Goal: Complete application form

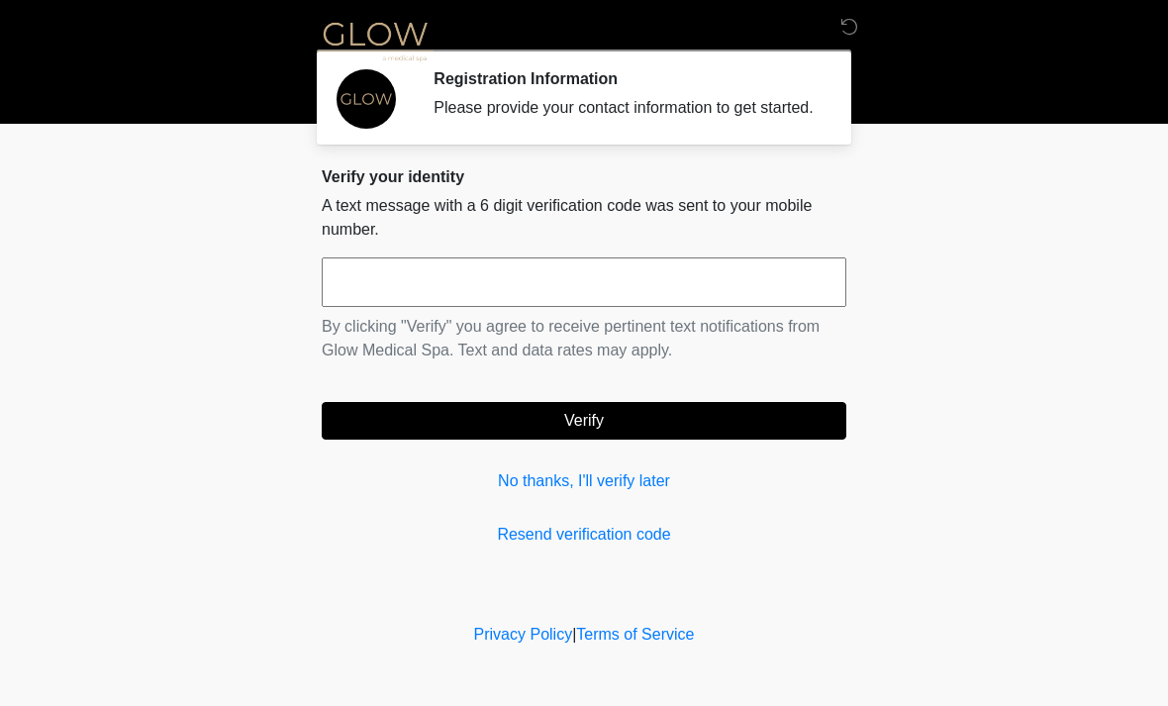
click at [623, 307] on input "text" at bounding box center [584, 282] width 525 height 50
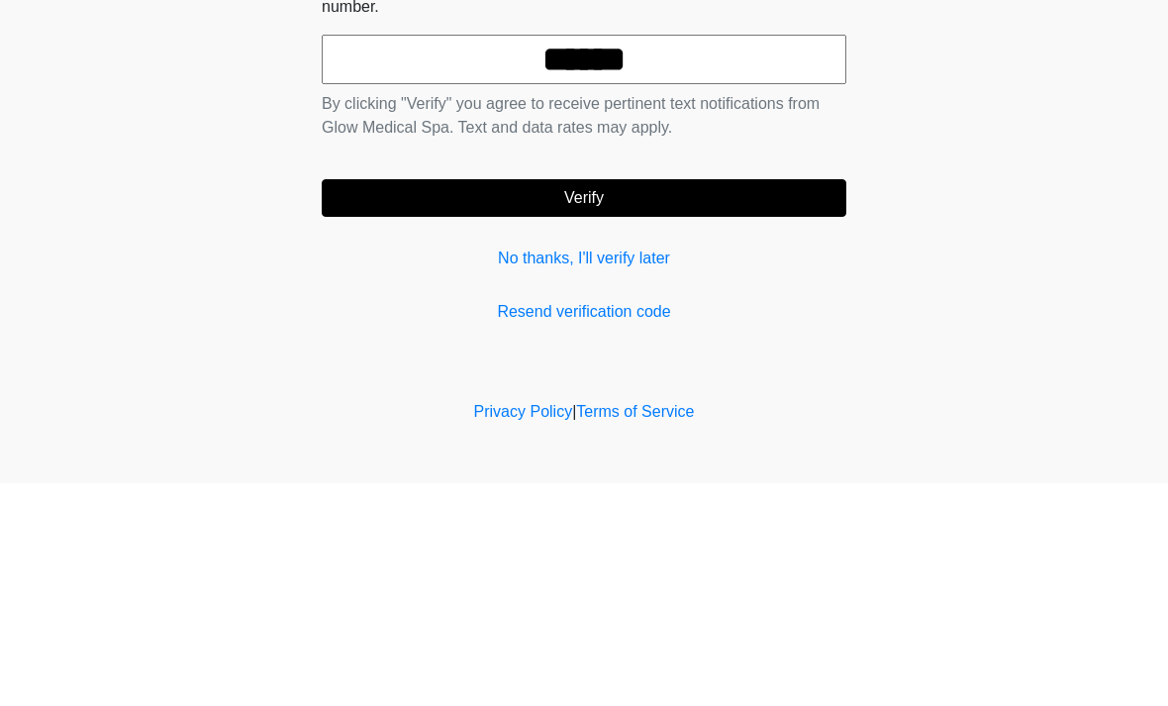
type input "******"
click at [636, 402] on button "Verify" at bounding box center [584, 421] width 525 height 38
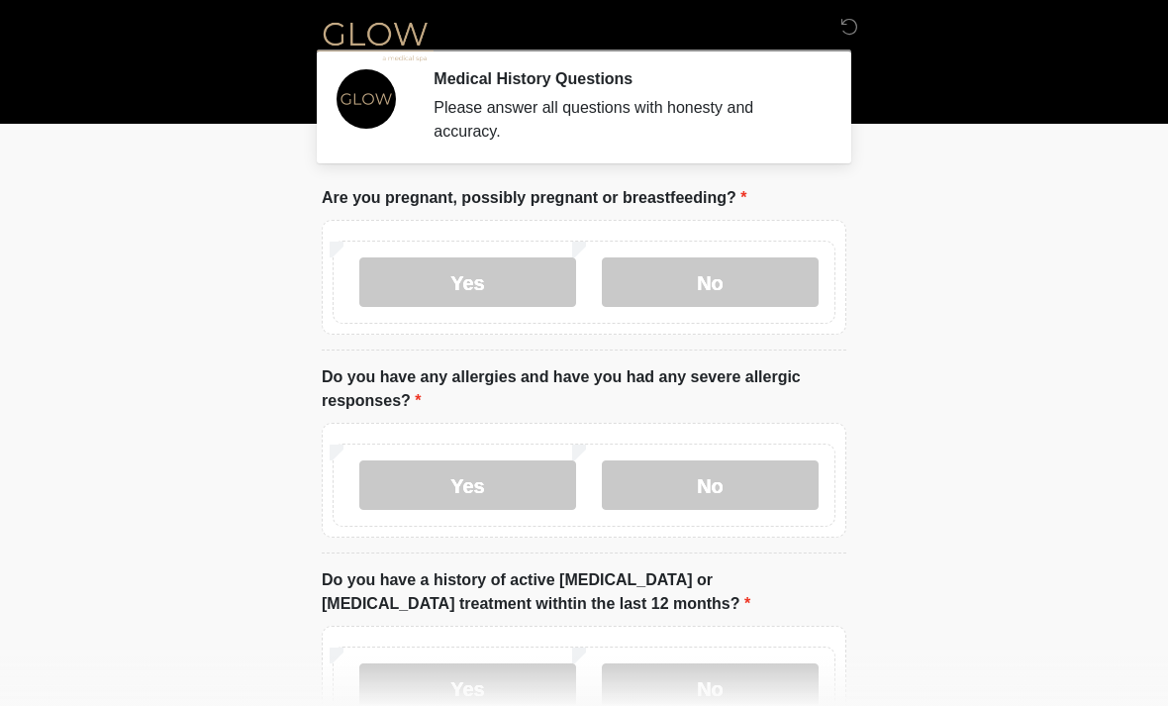
click at [748, 279] on label "No" at bounding box center [710, 282] width 217 height 50
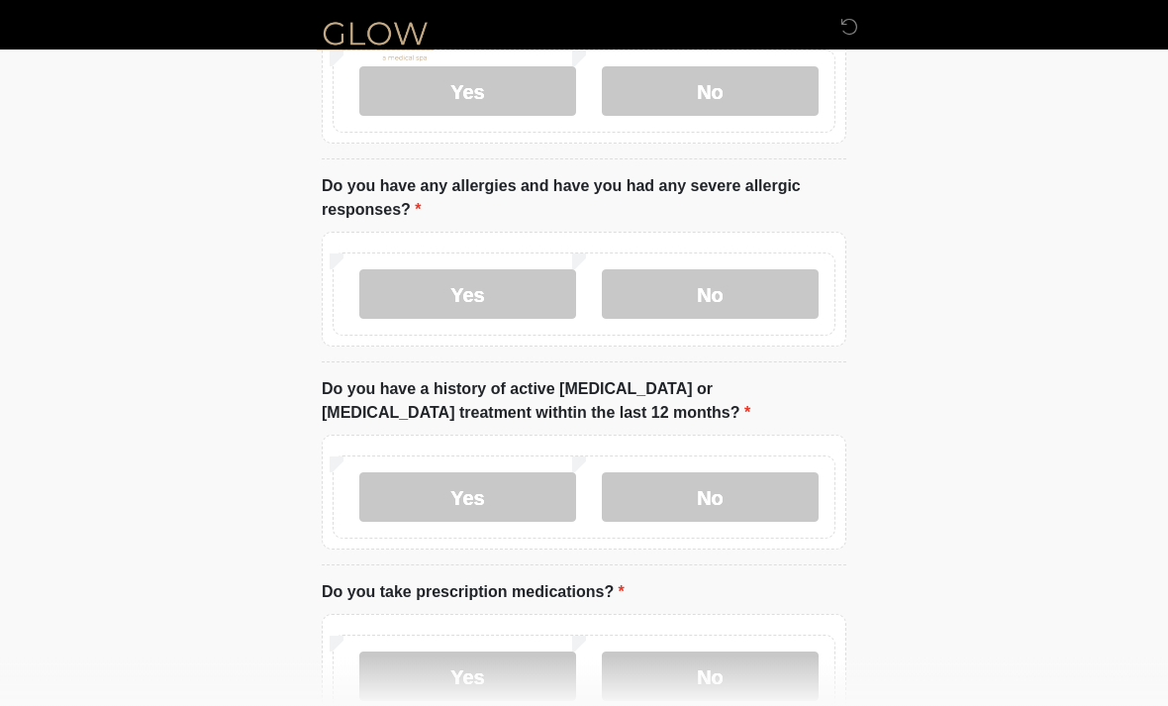
scroll to position [192, 0]
click at [760, 505] on label "No" at bounding box center [710, 496] width 217 height 50
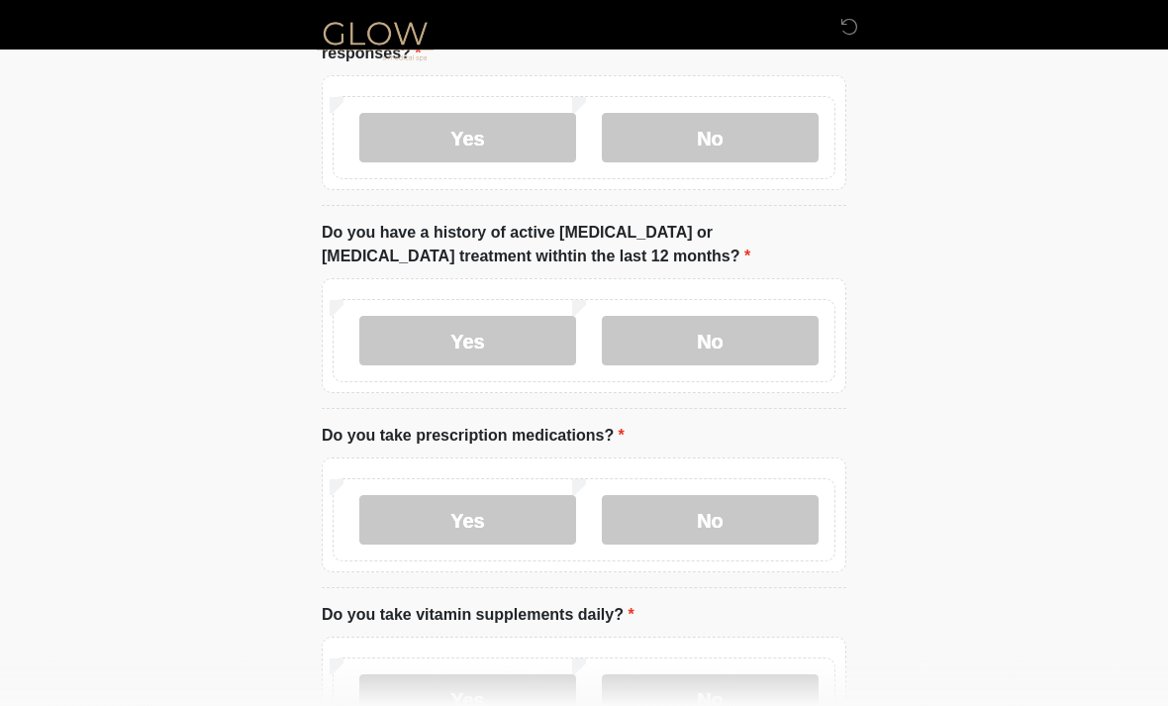
click at [505, 525] on label "Yes" at bounding box center [467, 521] width 217 height 50
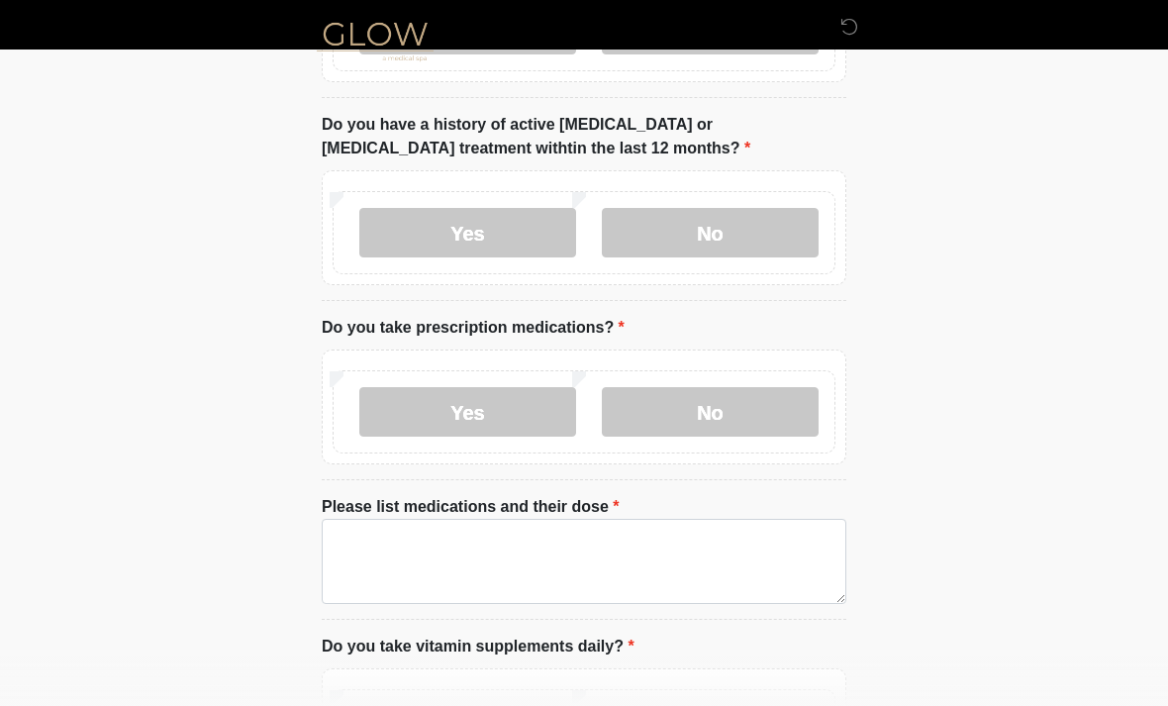
scroll to position [476, 0]
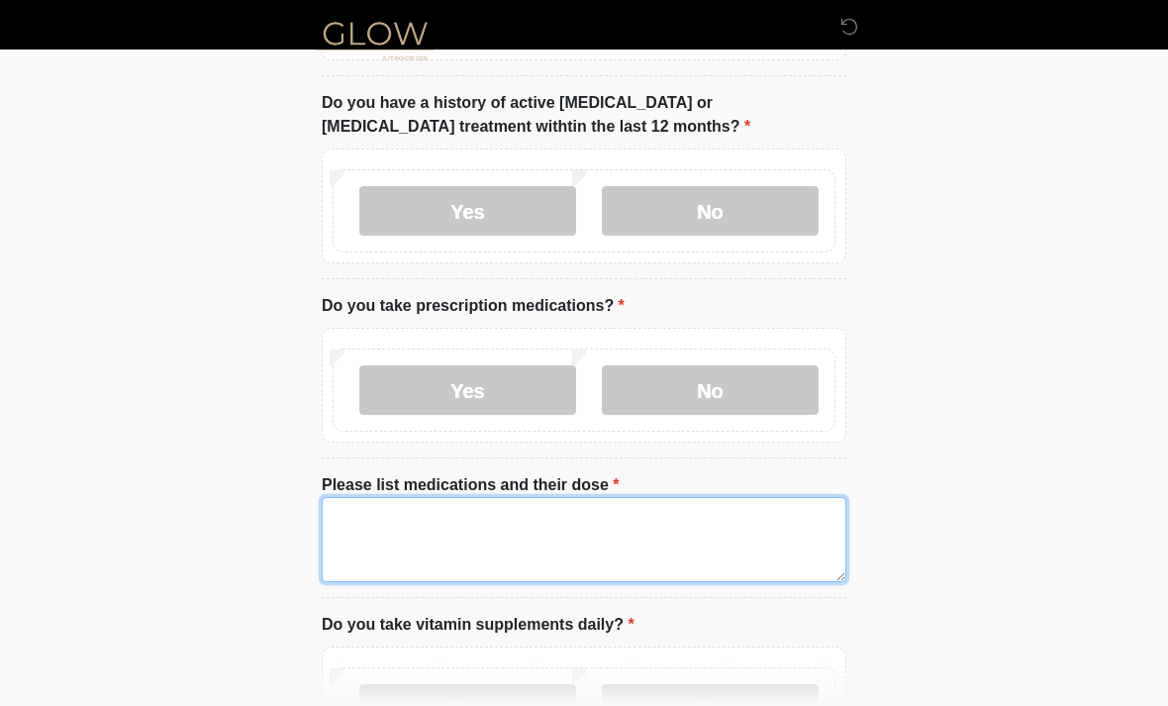
click at [694, 538] on textarea "Please list medications and their dose" at bounding box center [584, 540] width 525 height 85
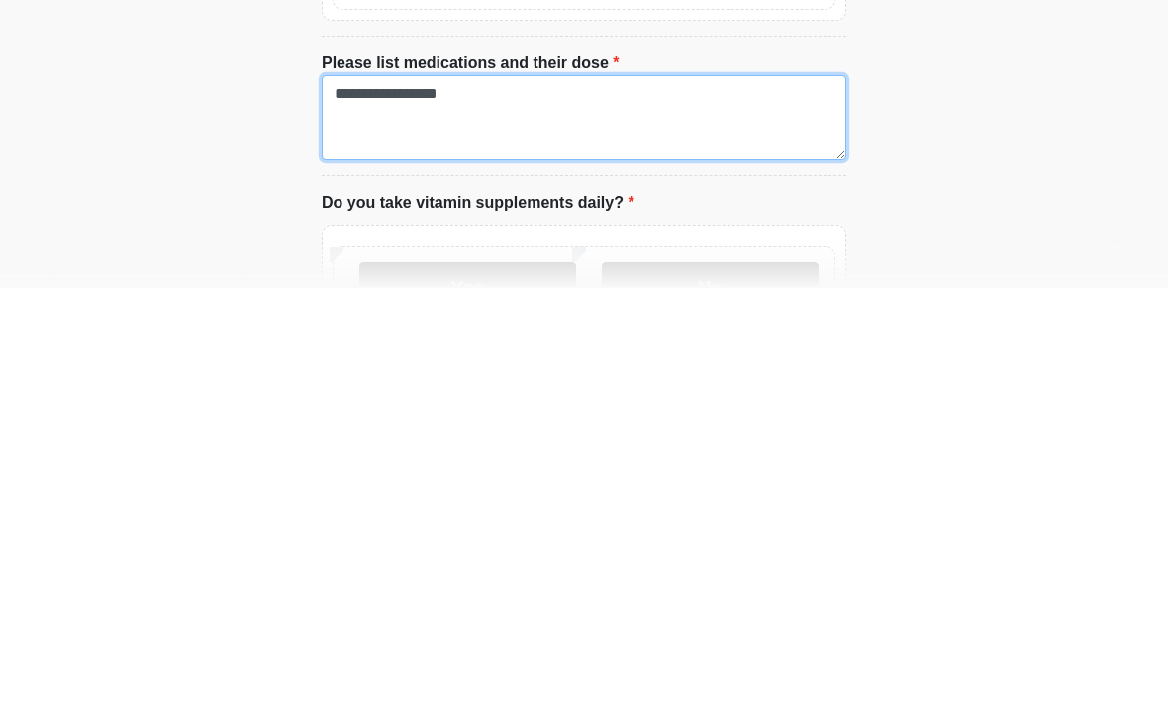
scroll to position [582, 0]
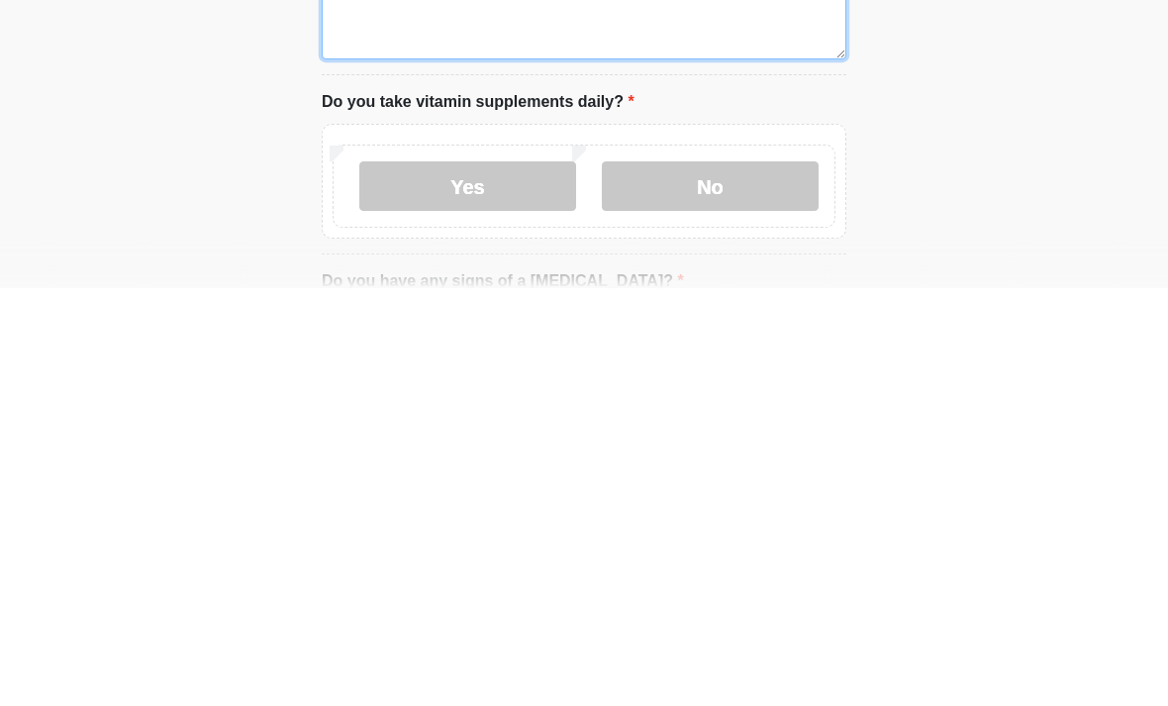
type textarea "**********"
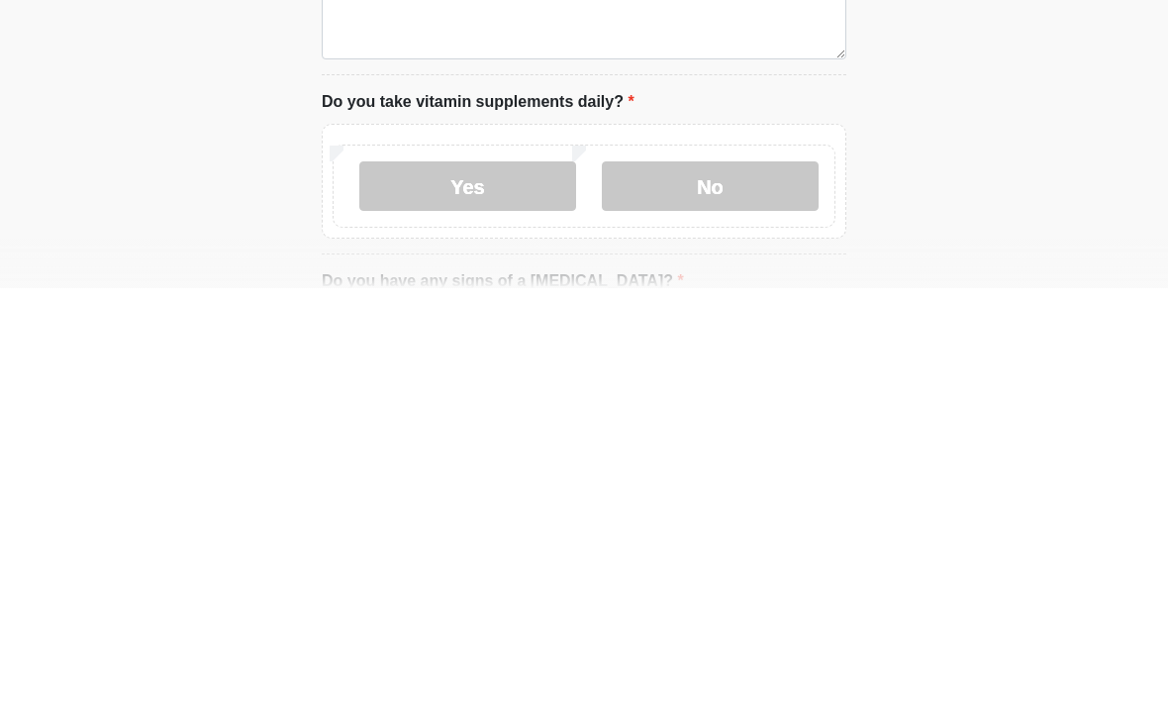
click at [481, 579] on label "Yes" at bounding box center [467, 604] width 217 height 50
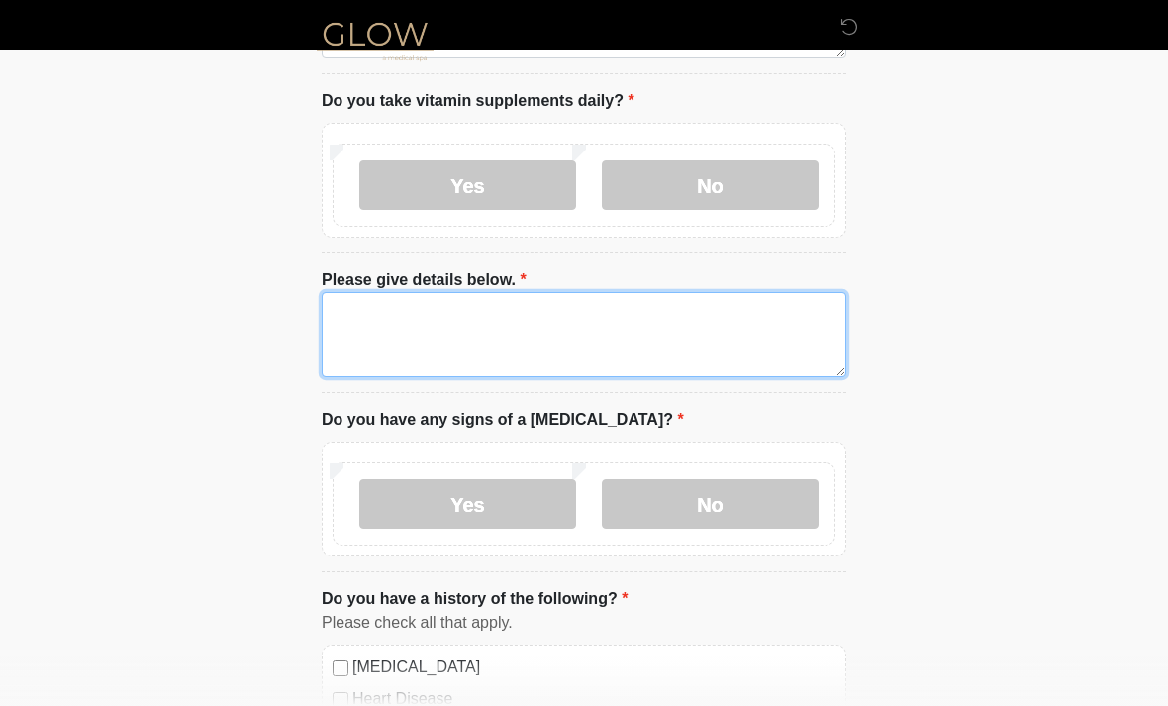
click at [641, 318] on textarea "Please give details below." at bounding box center [584, 334] width 525 height 85
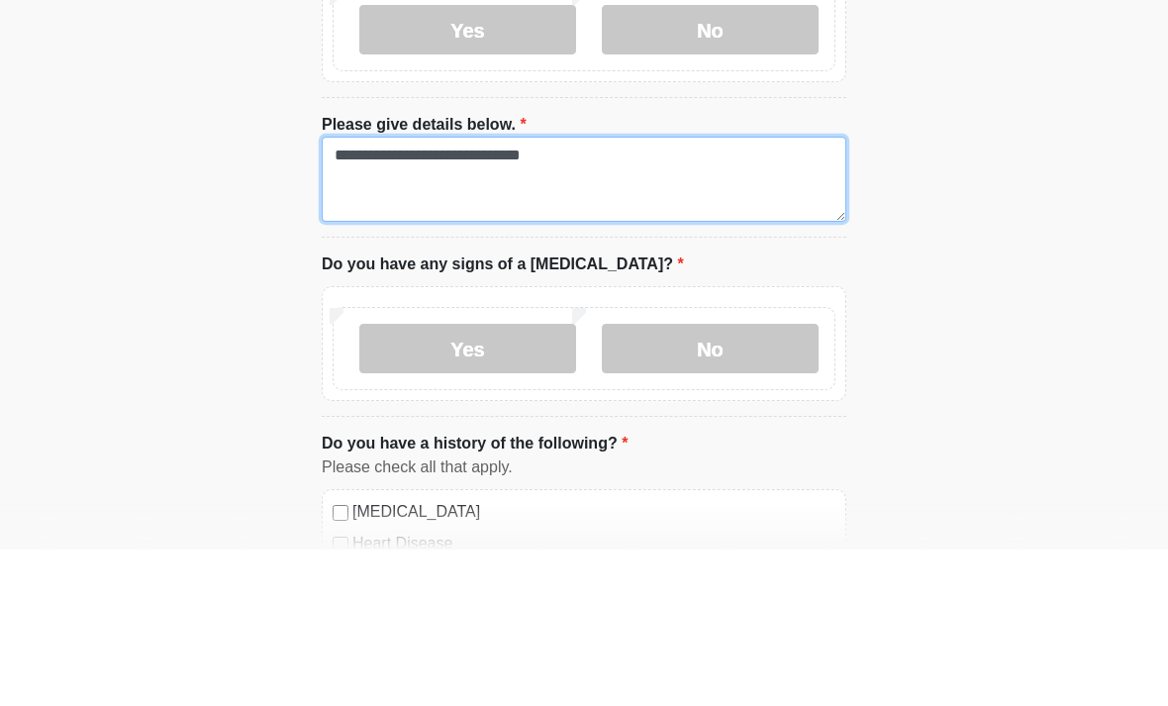
click at [419, 293] on textarea "**********" at bounding box center [584, 335] width 525 height 85
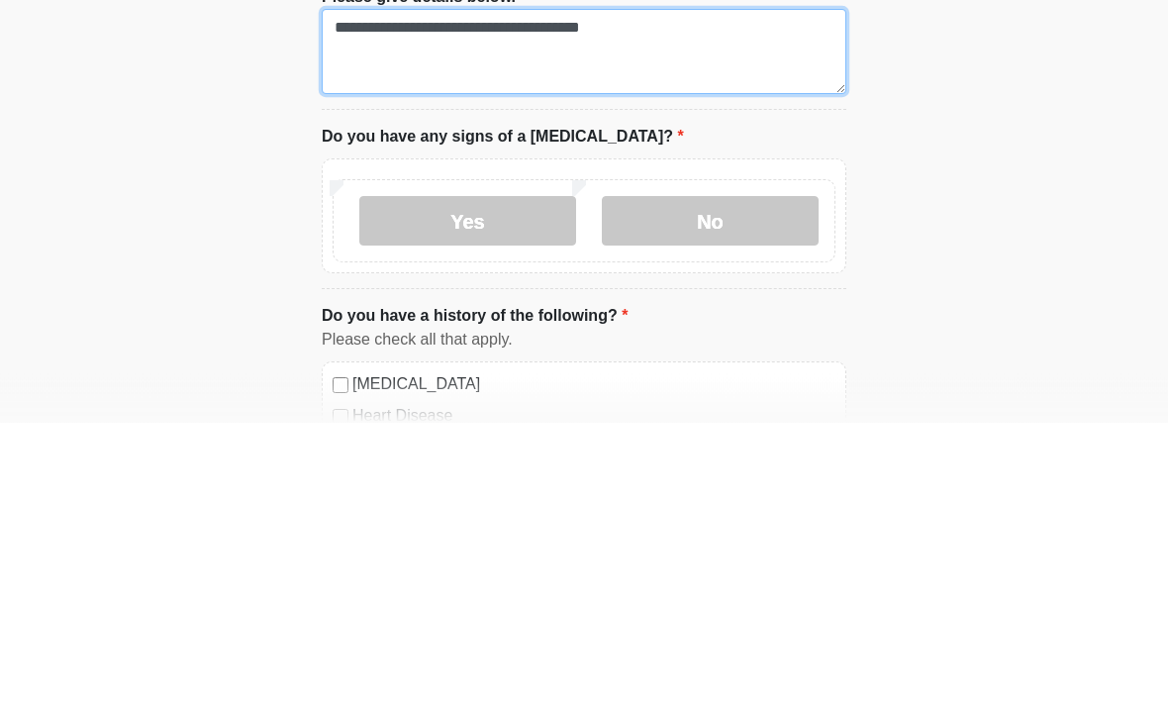
type textarea "**********"
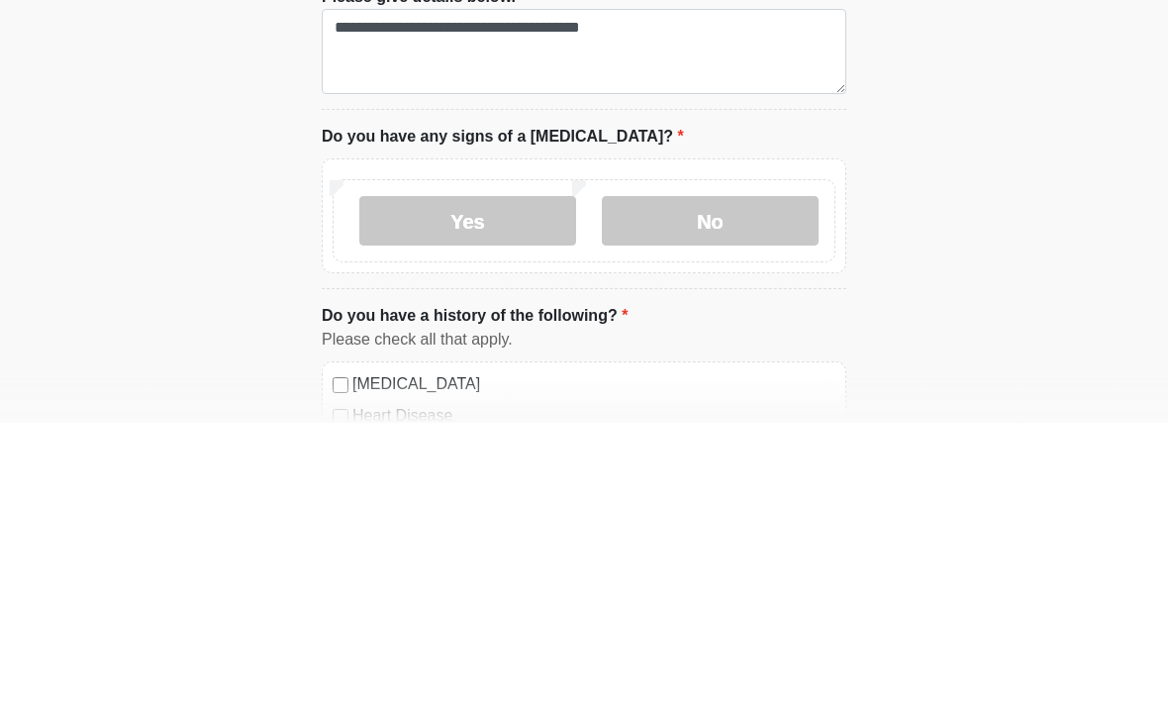
click at [755, 480] on label "No" at bounding box center [710, 505] width 217 height 50
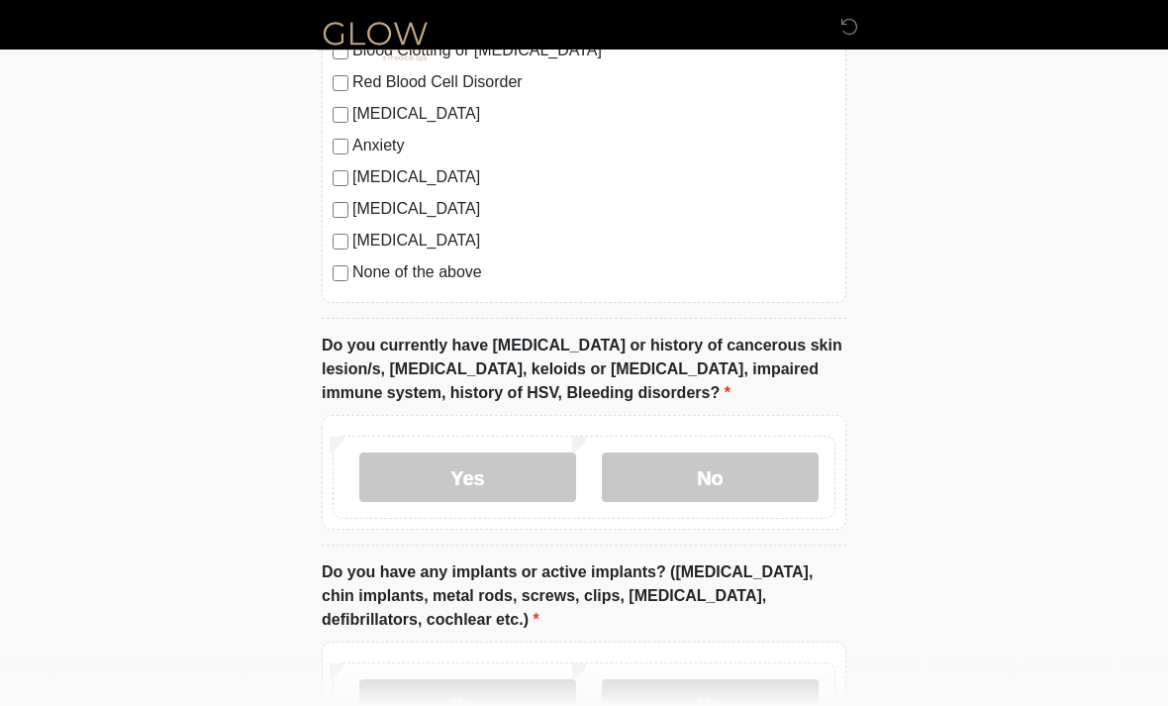
scroll to position [1745, 0]
click at [500, 473] on label "Yes" at bounding box center [467, 477] width 217 height 50
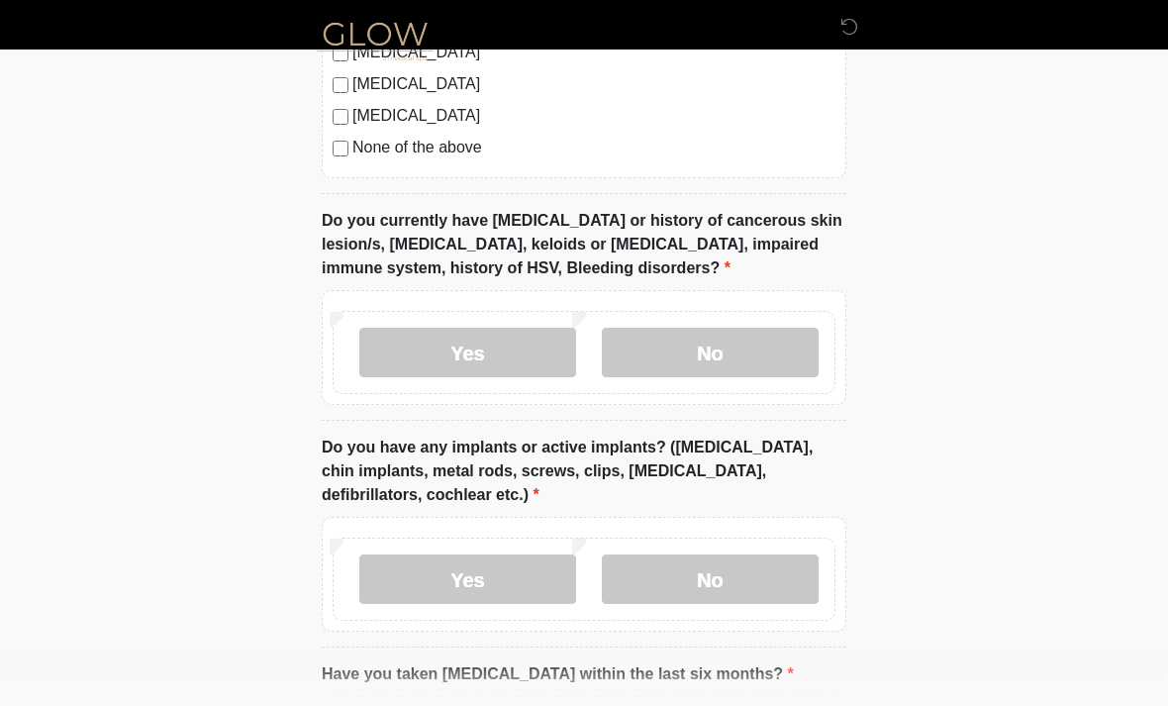
scroll to position [1880, 0]
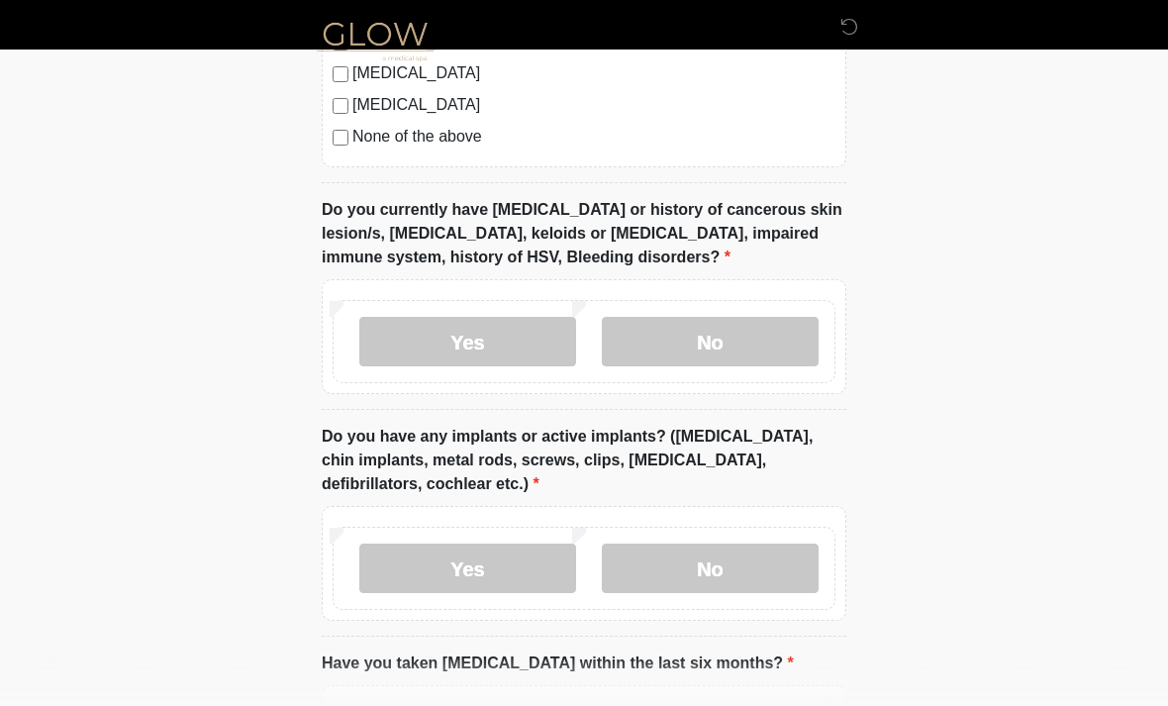
click at [764, 560] on label "No" at bounding box center [710, 569] width 217 height 50
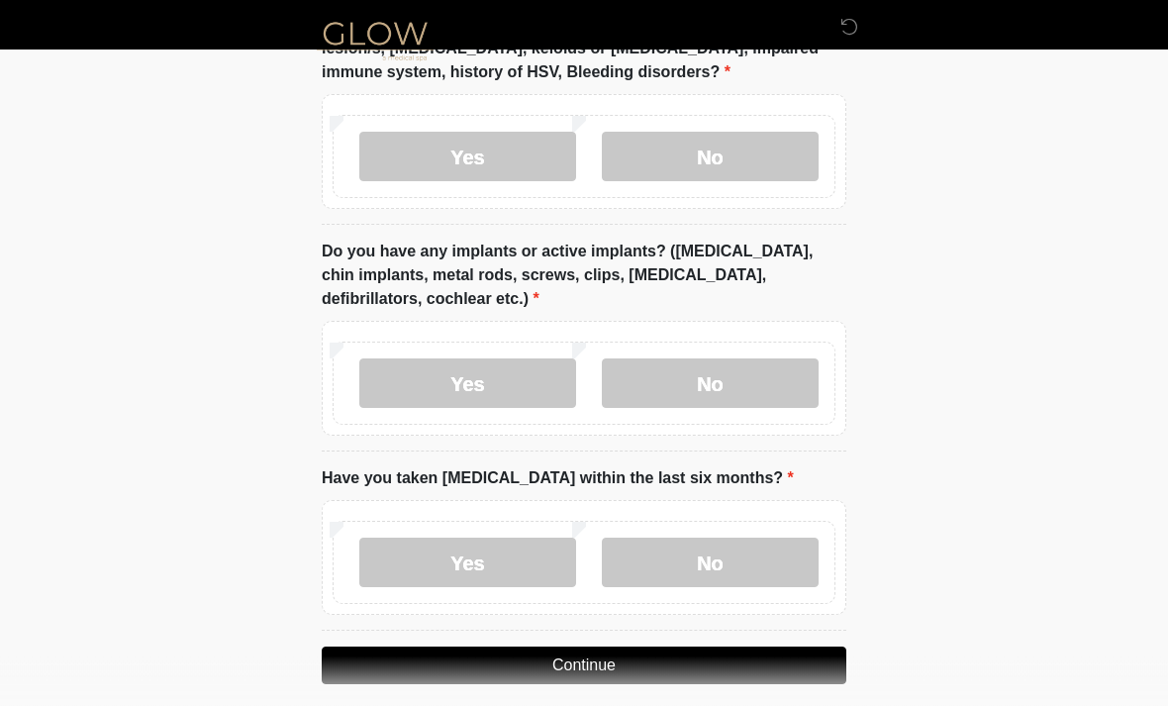
scroll to position [2065, 0]
click at [742, 557] on label "No" at bounding box center [710, 563] width 217 height 50
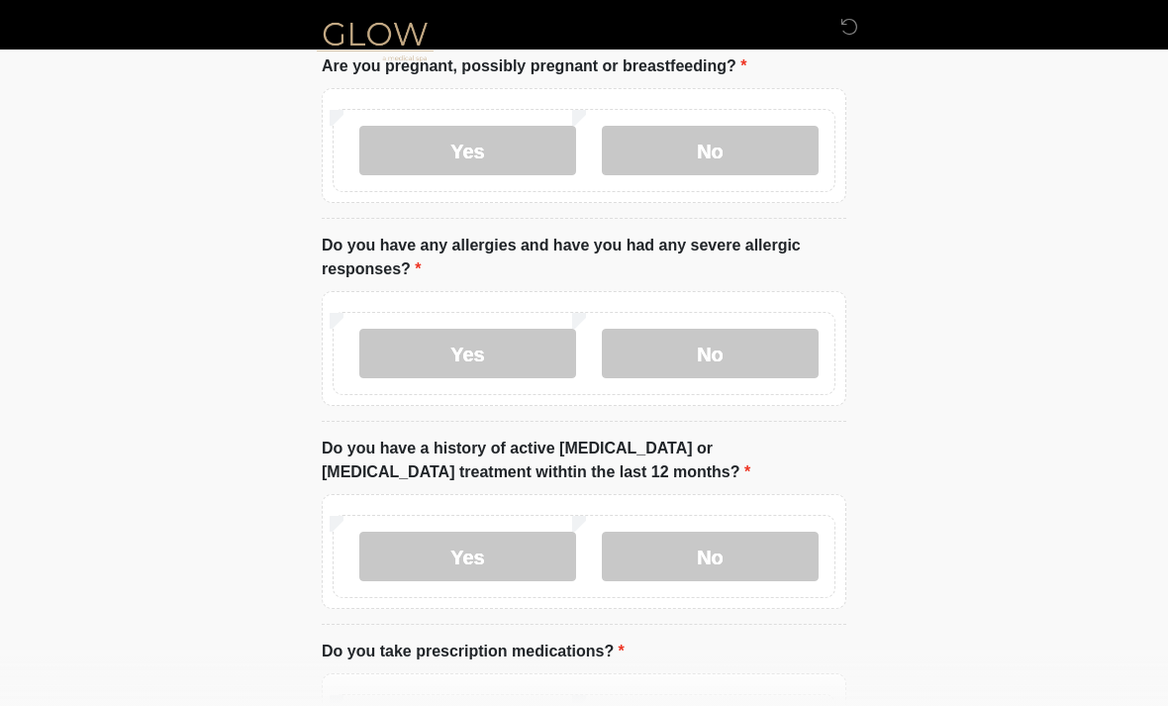
scroll to position [131, 0]
click at [500, 365] on label "Yes" at bounding box center [467, 355] width 217 height 50
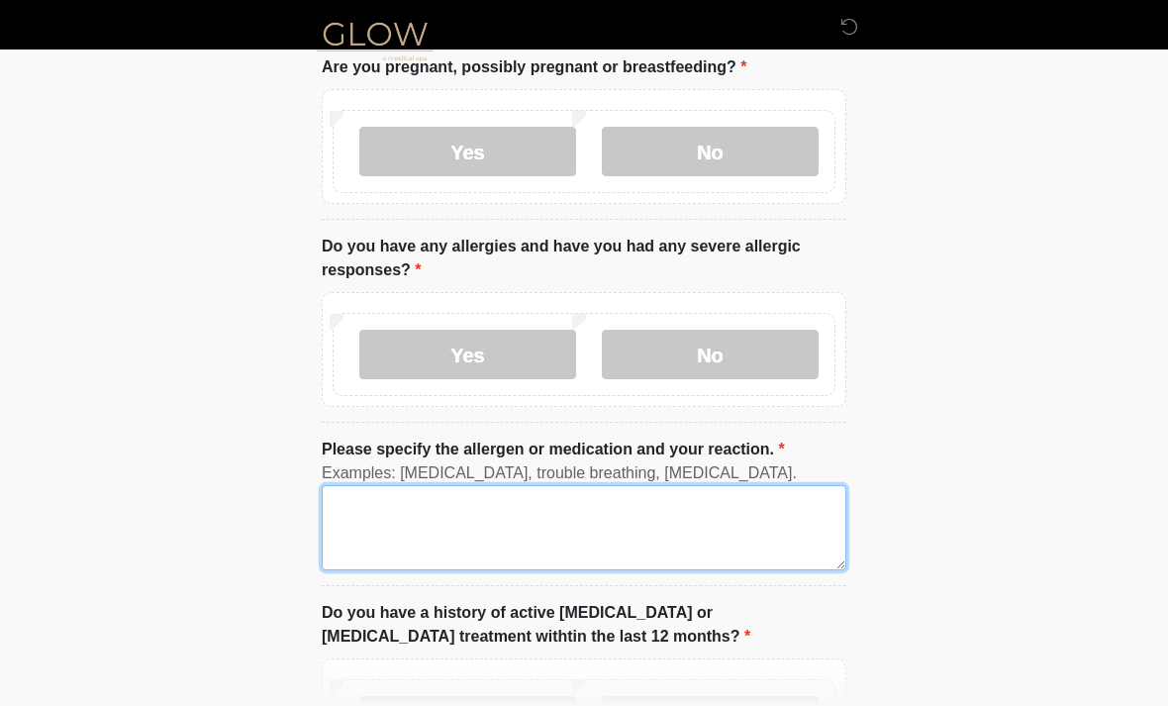
click at [760, 545] on textarea "Please specify the allergen or medication and your reaction." at bounding box center [584, 527] width 525 height 85
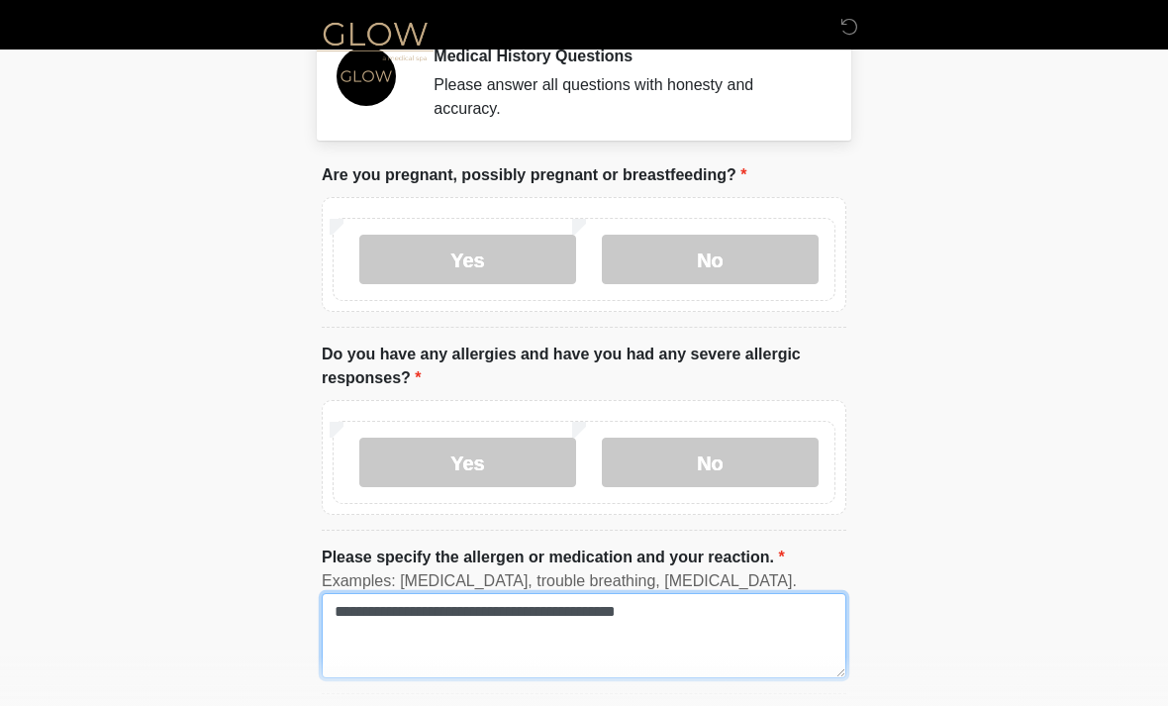
scroll to position [0, 0]
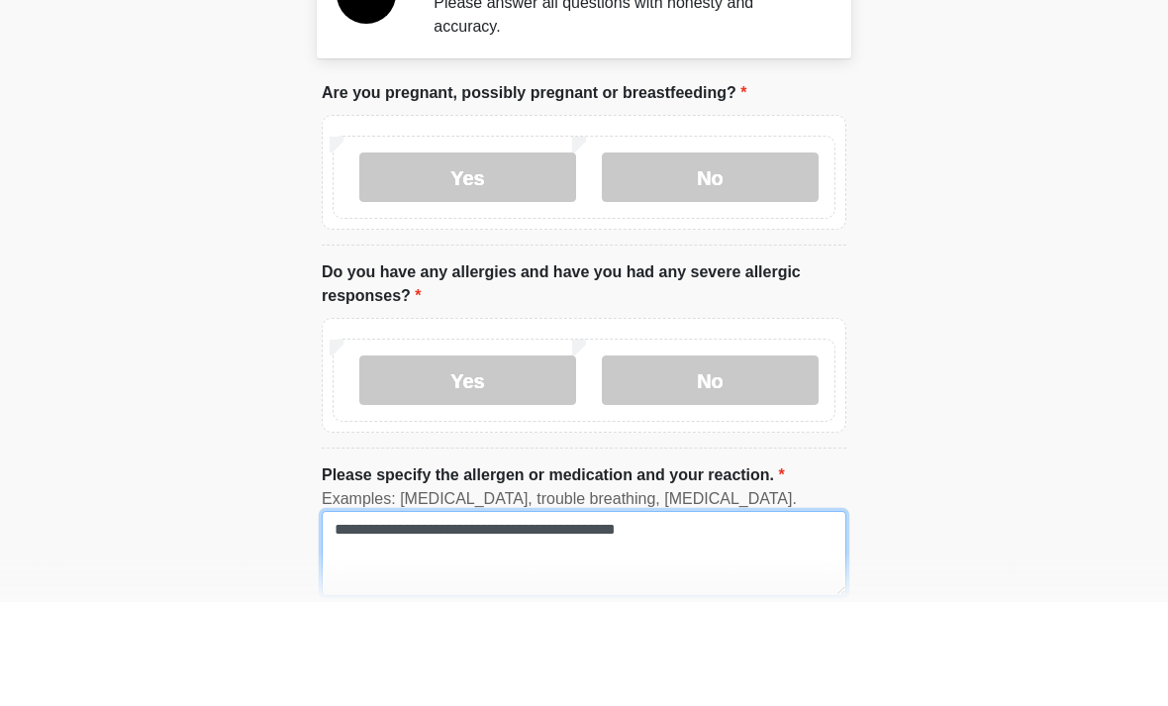
type textarea "**********"
click at [1051, 241] on body "‎ ‎ ‎ Medical History Questions Please answer all questions with honesty and ac…" at bounding box center [584, 353] width 1168 height 706
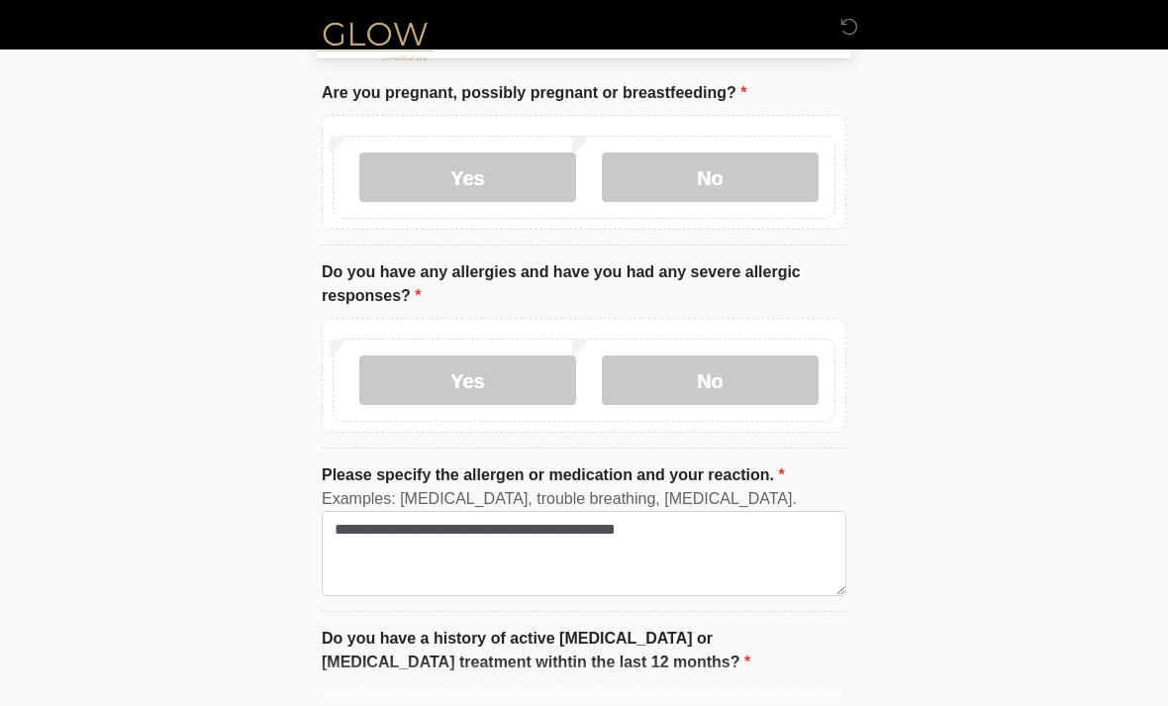
click at [990, 203] on body "‎ ‎ ‎ Medical History Questions Please answer all questions with honesty and ac…" at bounding box center [584, 248] width 1168 height 706
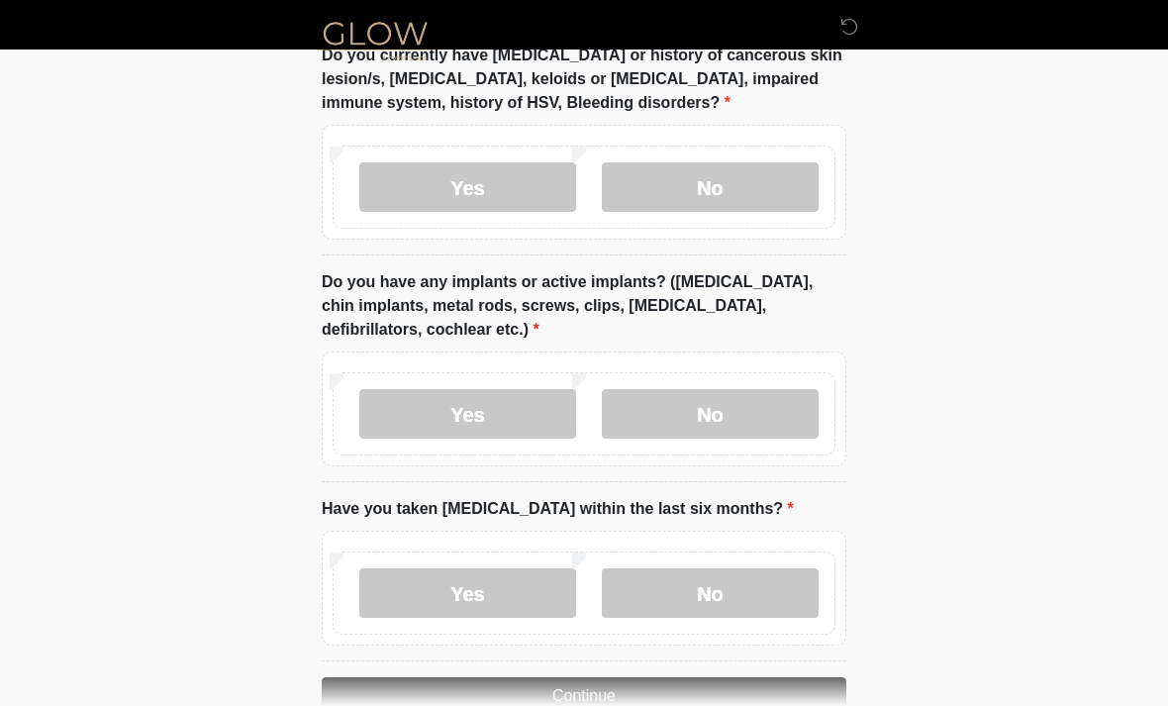
scroll to position [2245, 0]
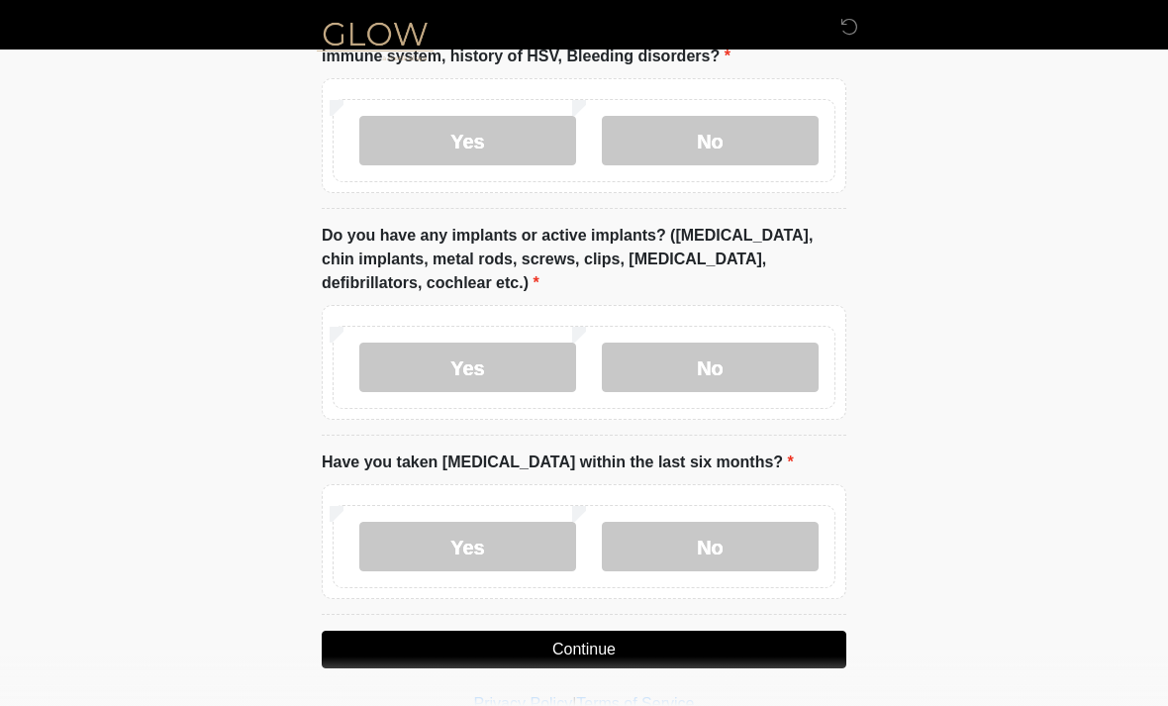
click at [603, 639] on button "Continue" at bounding box center [584, 650] width 525 height 38
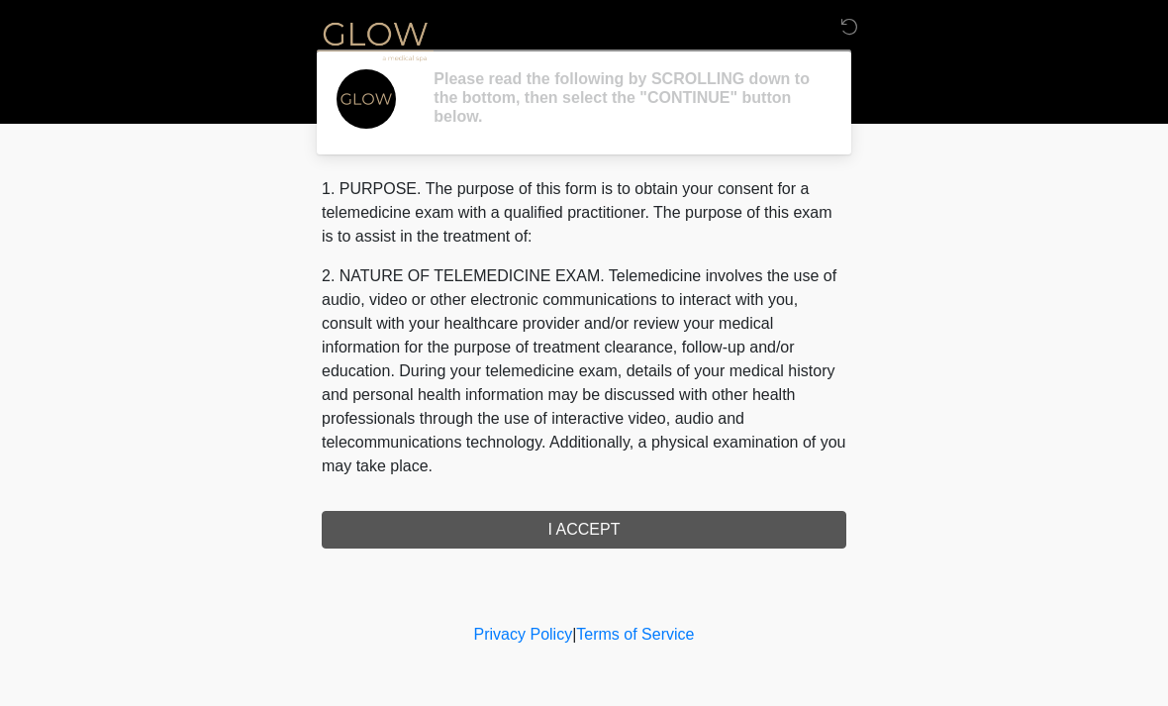
scroll to position [0, 0]
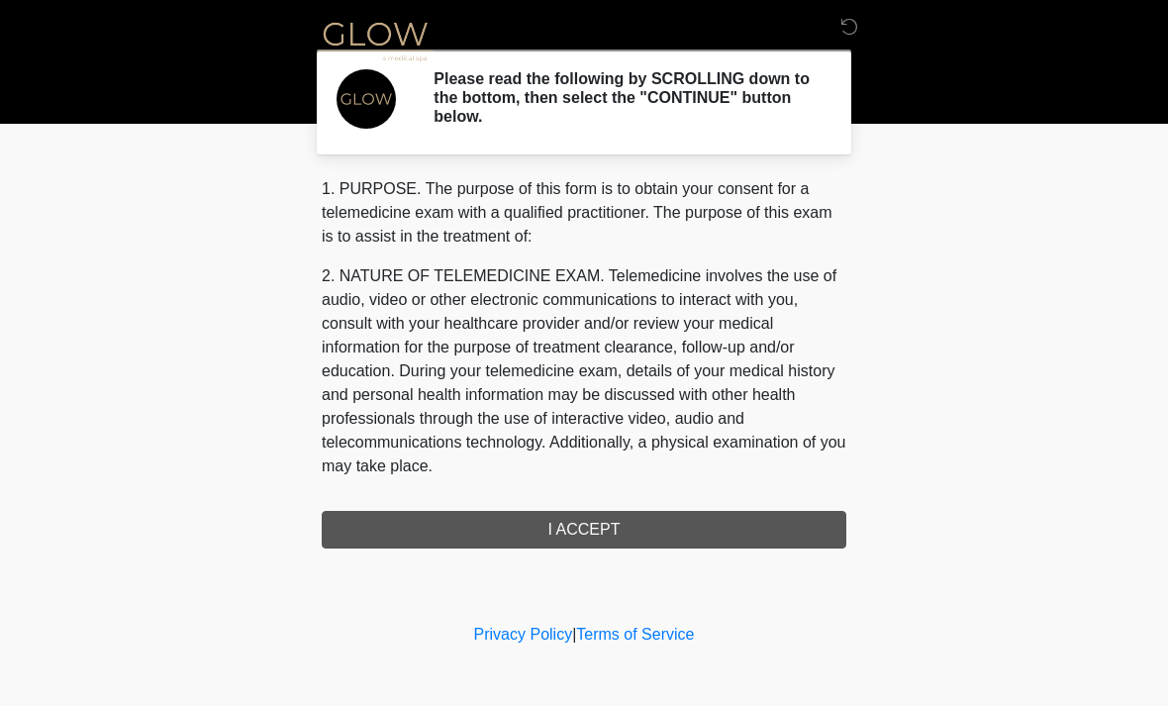
click at [736, 528] on div "1. PURPOSE. The purpose of this form is to obtain your consent for a telemedici…" at bounding box center [584, 362] width 525 height 371
click at [601, 522] on div "1. PURPOSE. The purpose of this form is to obtain your consent for a telemedici…" at bounding box center [584, 362] width 525 height 371
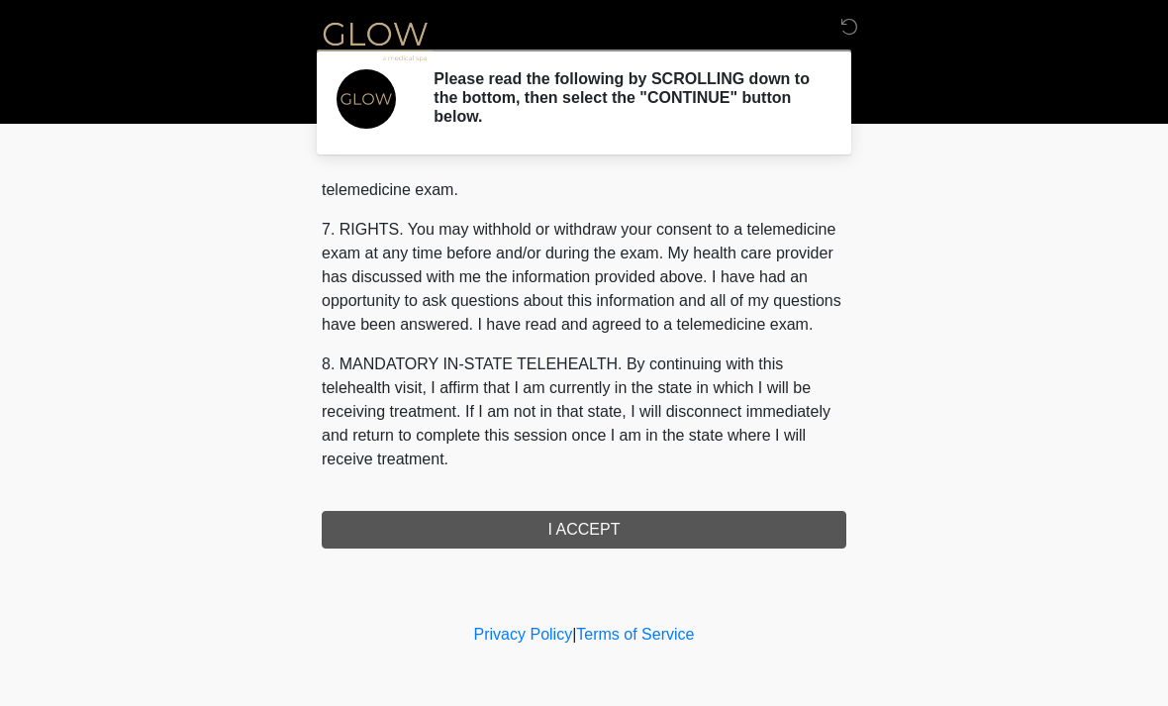
scroll to position [839, 0]
click at [602, 529] on button "I ACCEPT" at bounding box center [584, 530] width 525 height 38
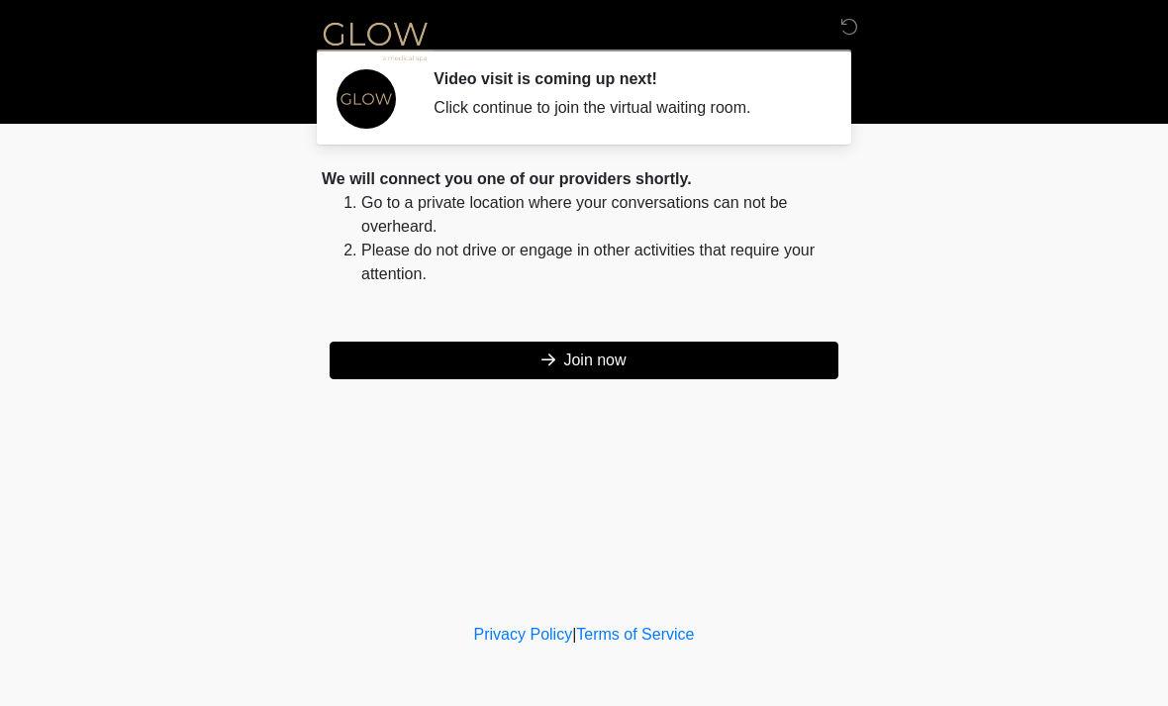
click at [592, 363] on button "Join now" at bounding box center [584, 361] width 509 height 38
